Goal: Register for event/course: Sign up to attend an event or enroll in a course

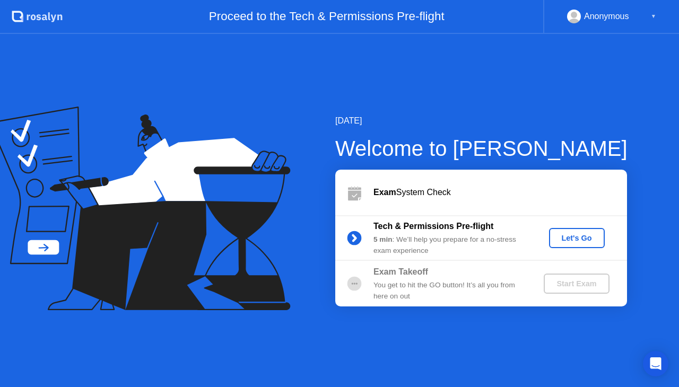
click at [591, 234] on div "Let's Go" at bounding box center [576, 238] width 47 height 8
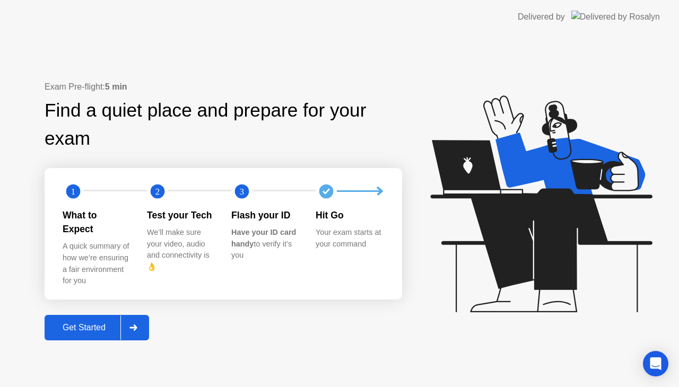
click at [141, 317] on div at bounding box center [132, 328] width 25 height 24
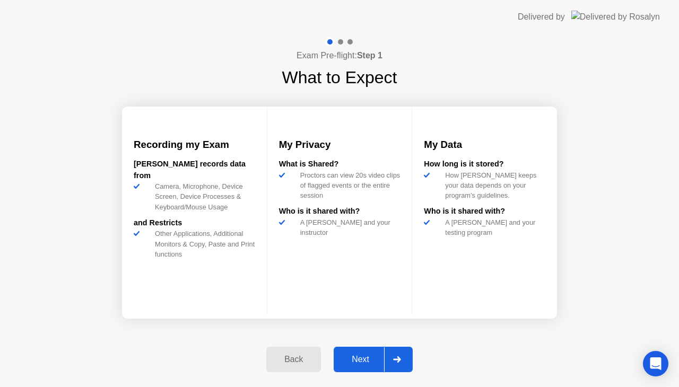
click at [404, 360] on div at bounding box center [396, 359] width 25 height 24
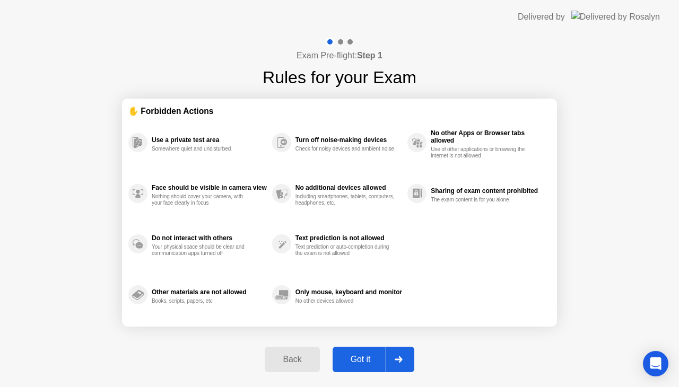
click at [402, 359] on icon at bounding box center [398, 359] width 7 height 6
select select "**********"
select select "*******"
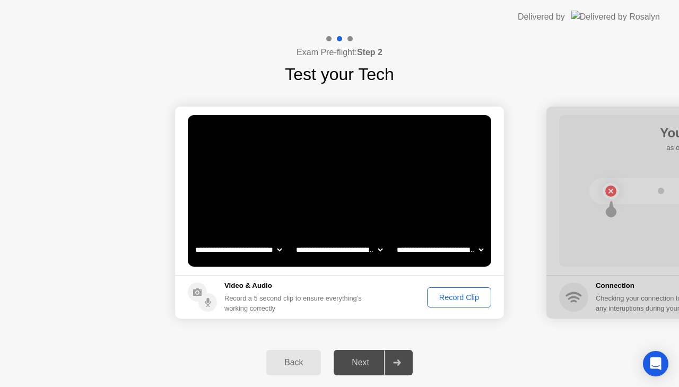
click at [451, 298] on div "Record Clip" at bounding box center [459, 297] width 57 height 8
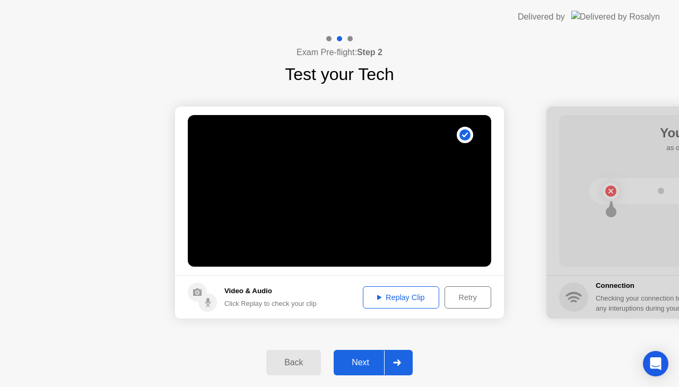
click at [403, 366] on div at bounding box center [396, 363] width 25 height 24
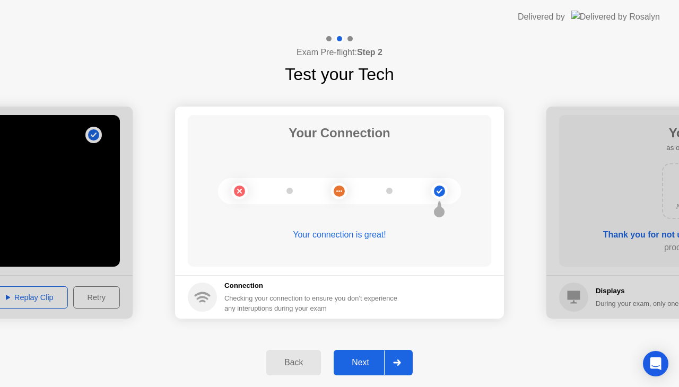
click at [406, 368] on div at bounding box center [396, 363] width 25 height 24
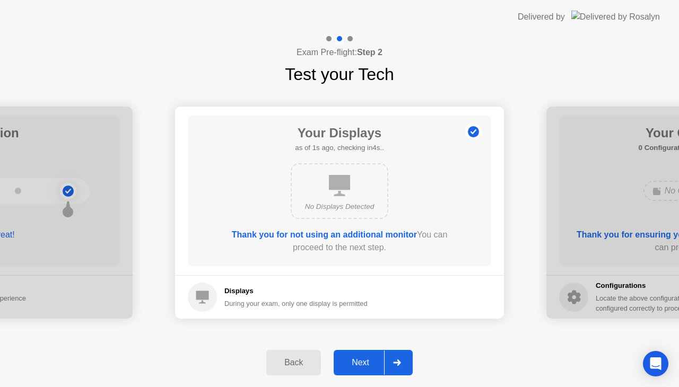
click at [400, 361] on icon at bounding box center [397, 363] width 8 height 6
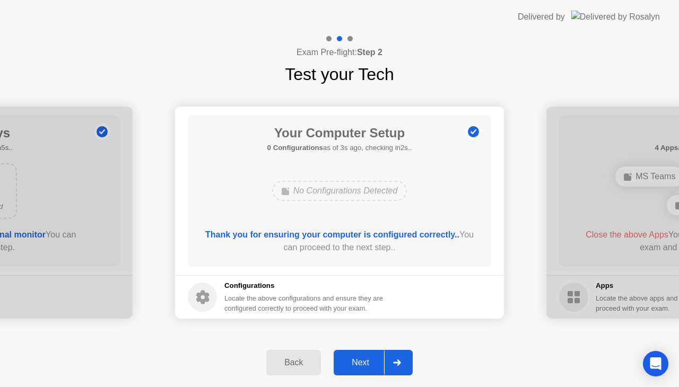
click at [400, 360] on icon at bounding box center [397, 363] width 8 height 6
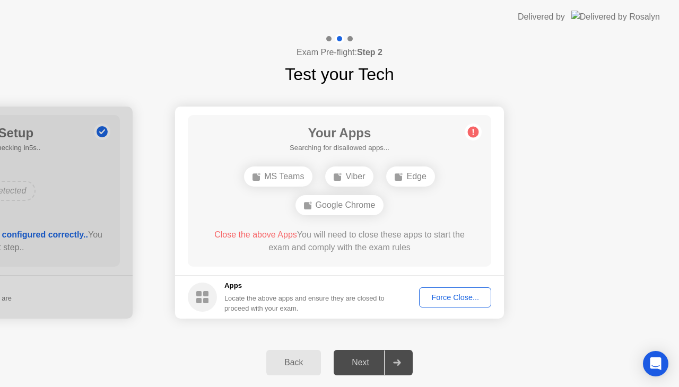
click at [434, 294] on div "Force Close..." at bounding box center [455, 297] width 65 height 8
click at [466, 298] on div "Force Close..." at bounding box center [455, 297] width 65 height 8
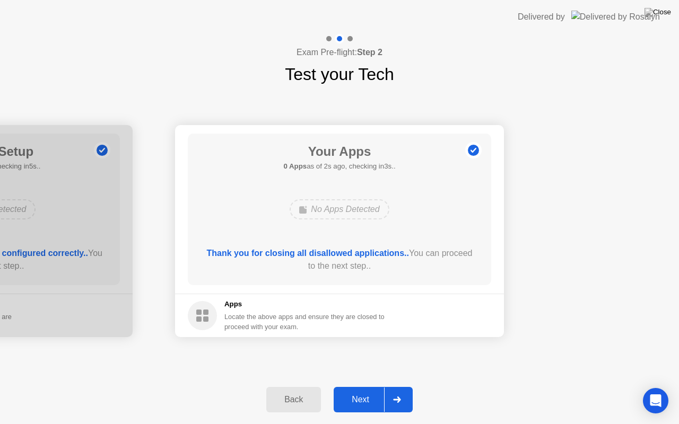
click at [398, 387] on icon at bounding box center [396, 400] width 7 height 6
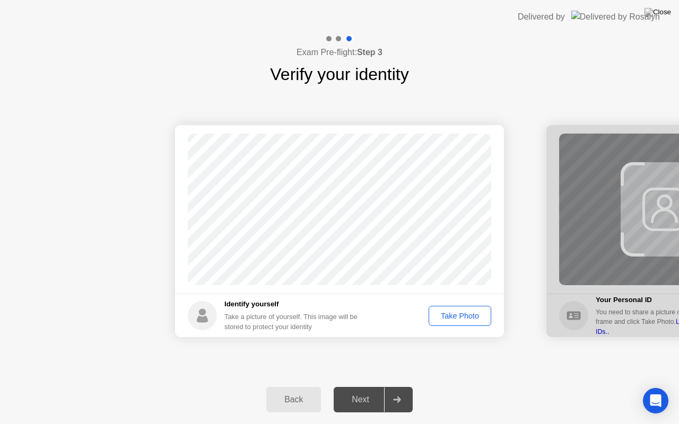
click at [437, 318] on div "Take Photo" at bounding box center [459, 316] width 55 height 8
click at [398, 387] on div at bounding box center [396, 400] width 25 height 24
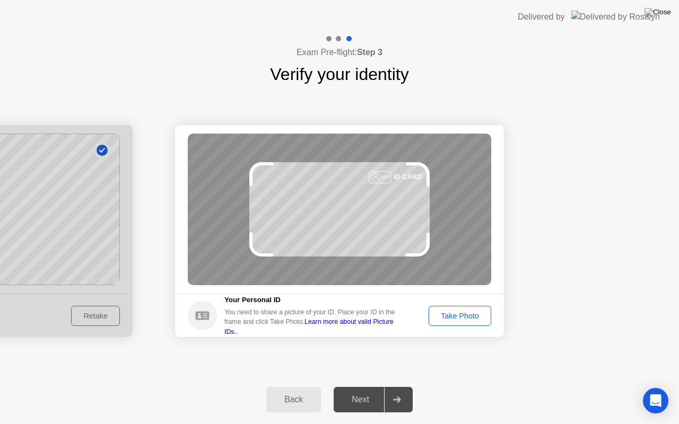
click at [464, 319] on div "Take Photo" at bounding box center [459, 316] width 55 height 8
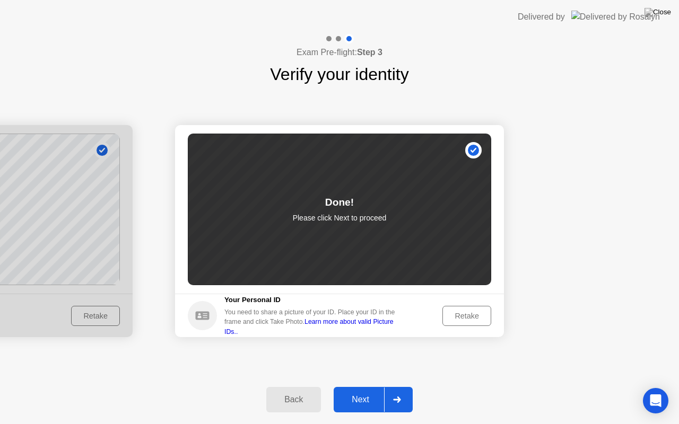
click at [396, 387] on div at bounding box center [396, 400] width 25 height 24
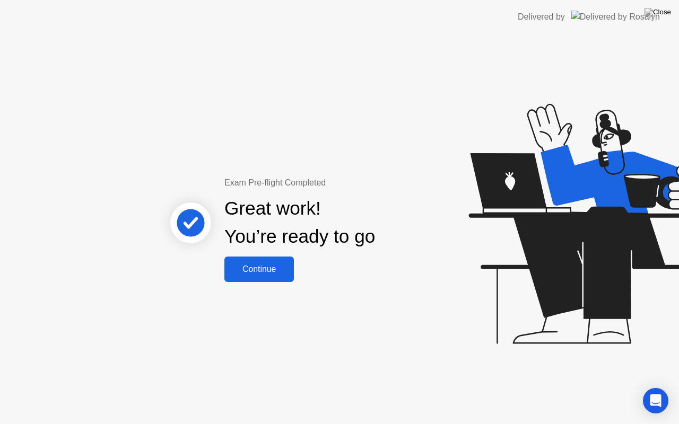
click at [238, 265] on div "Continue" at bounding box center [259, 270] width 63 height 10
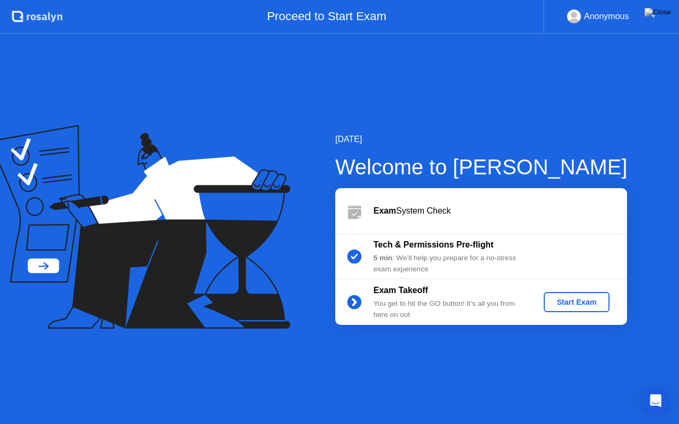
click at [566, 298] on div "Start Exam" at bounding box center [576, 302] width 57 height 8
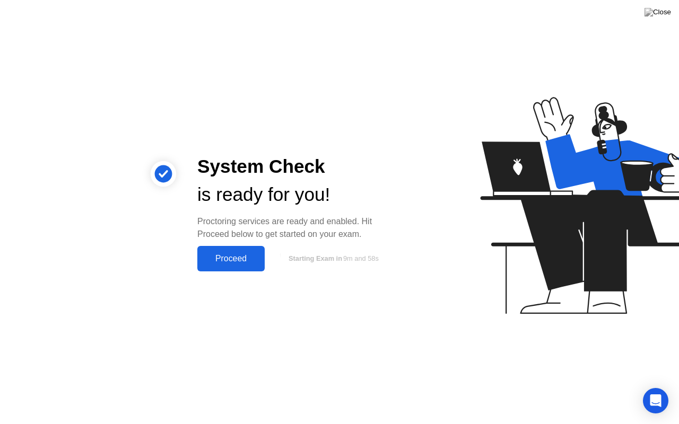
click at [228, 264] on div "Proceed" at bounding box center [230, 259] width 61 height 10
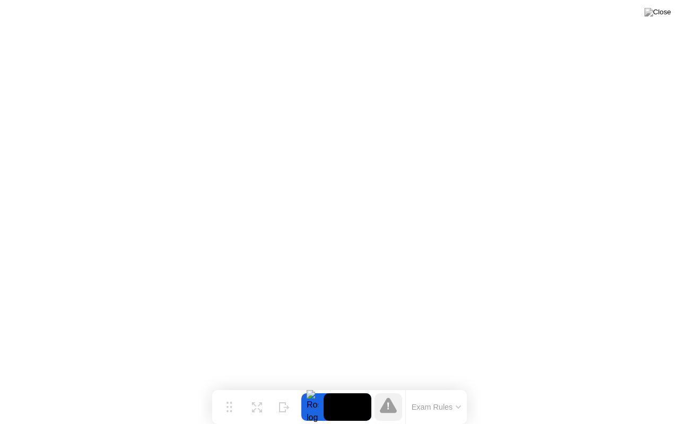
drag, startPoint x: 434, startPoint y: 408, endPoint x: 404, endPoint y: 415, distance: 30.5
click at [400, 387] on div "Exam Rules" at bounding box center [418, 407] width 95 height 34
drag, startPoint x: 462, startPoint y: 408, endPoint x: 465, endPoint y: 400, distance: 7.9
click at [441, 387] on div "Exam Rules" at bounding box center [436, 407] width 62 height 34
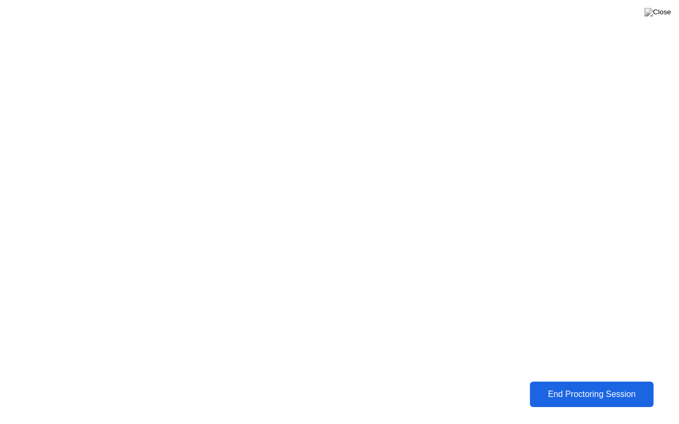
click at [556, 387] on button "End Proctoring Session" at bounding box center [591, 394] width 124 height 25
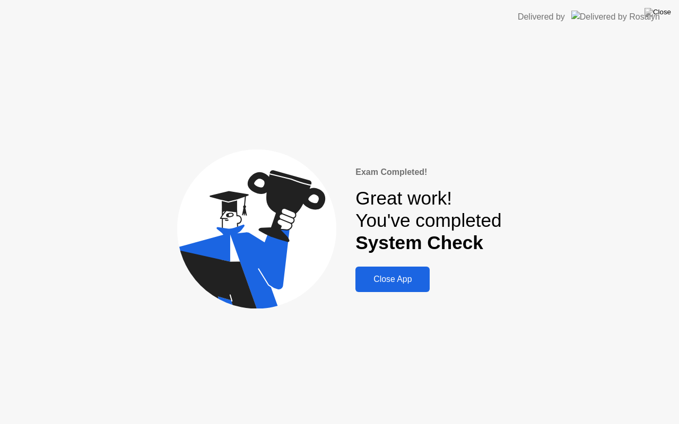
click at [415, 284] on div "Close App" at bounding box center [393, 280] width 68 height 10
